Goal: Navigation & Orientation: Go to known website

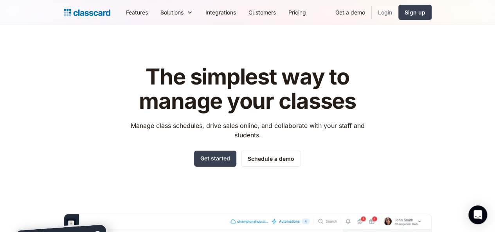
click at [399, 18] on link "Login" at bounding box center [385, 13] width 27 height 18
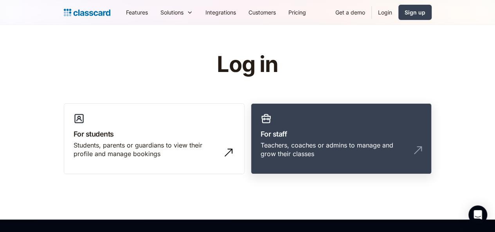
click at [335, 123] on link "For staff Teachers, coaches or admins to manage and grow their classes" at bounding box center [341, 138] width 181 height 71
